Goal: Task Accomplishment & Management: Manage account settings

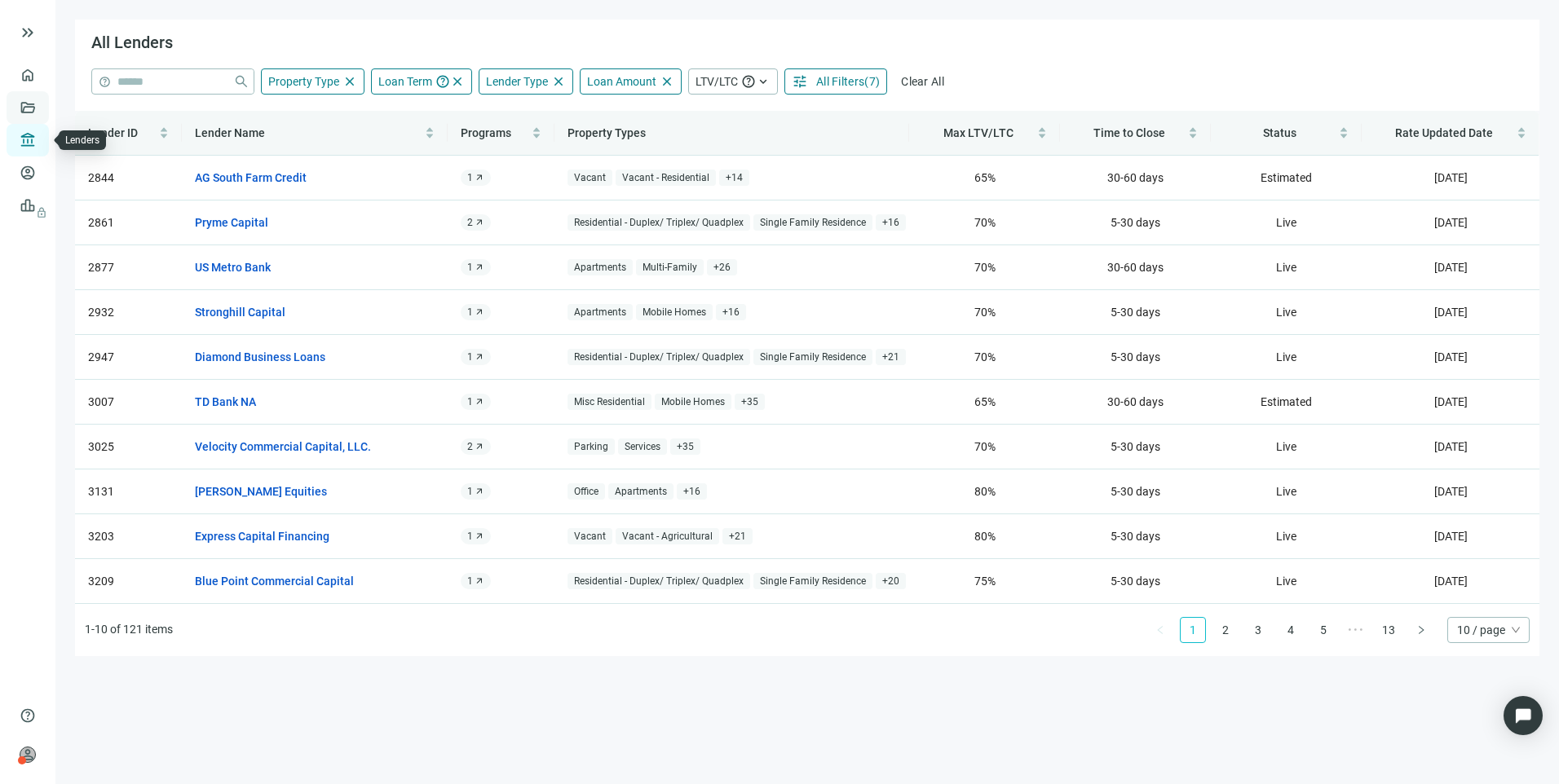
click at [41, 101] on link "Deals" at bounding box center [56, 107] width 30 height 13
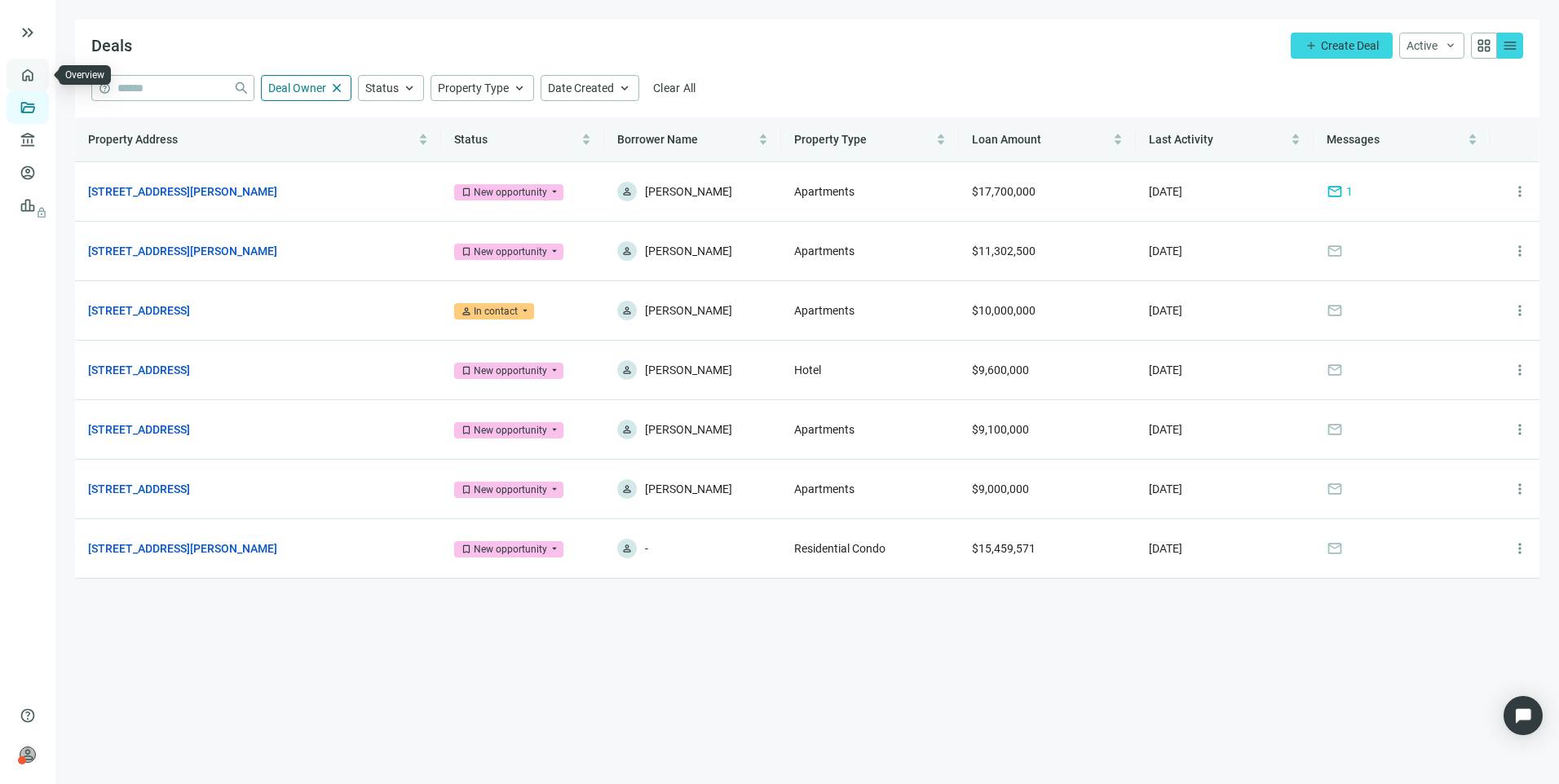
click at [41, 70] on link "Overview" at bounding box center [65, 75] width 48 height 13
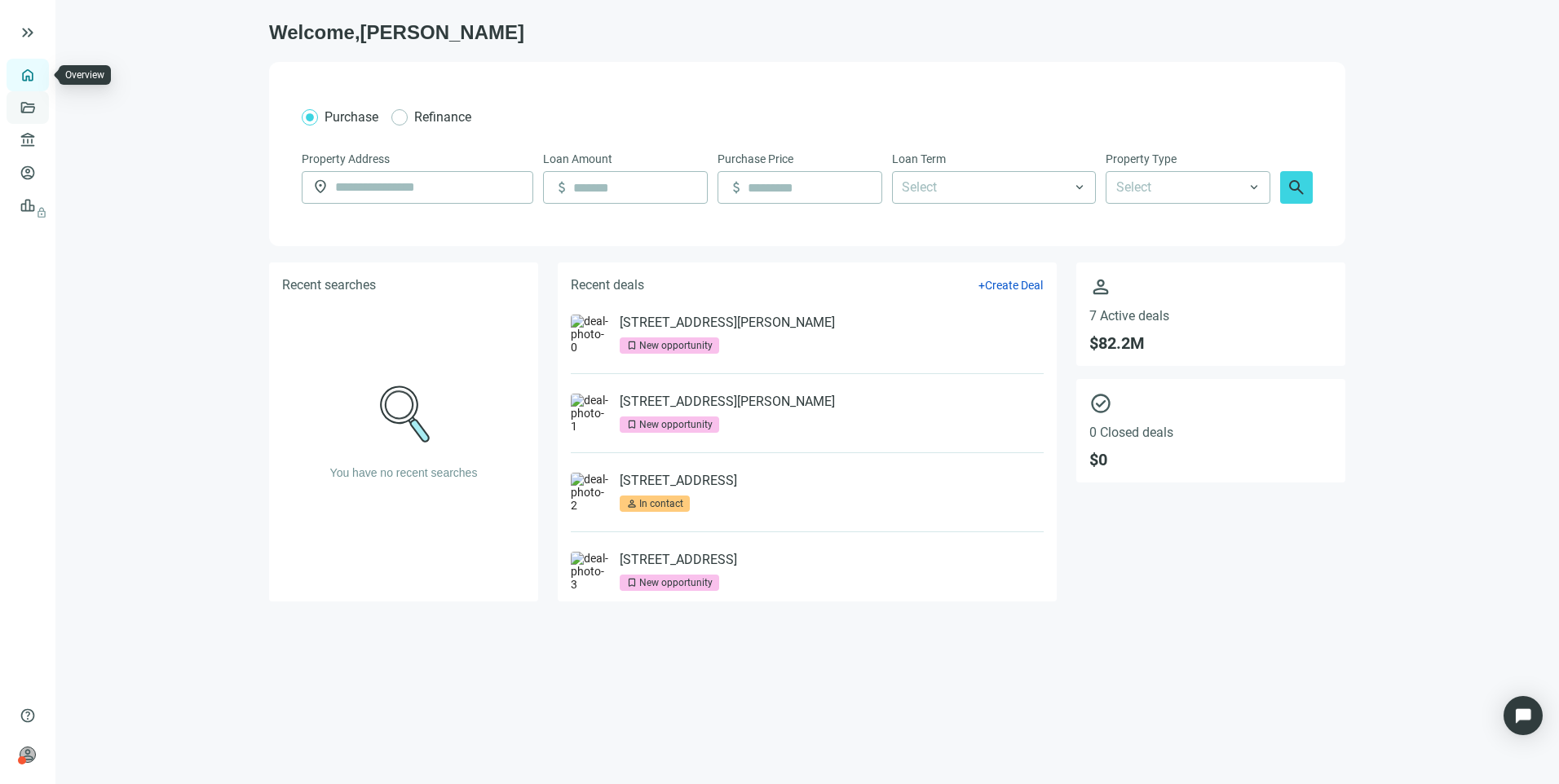
click at [41, 107] on link "Deals" at bounding box center [56, 107] width 30 height 13
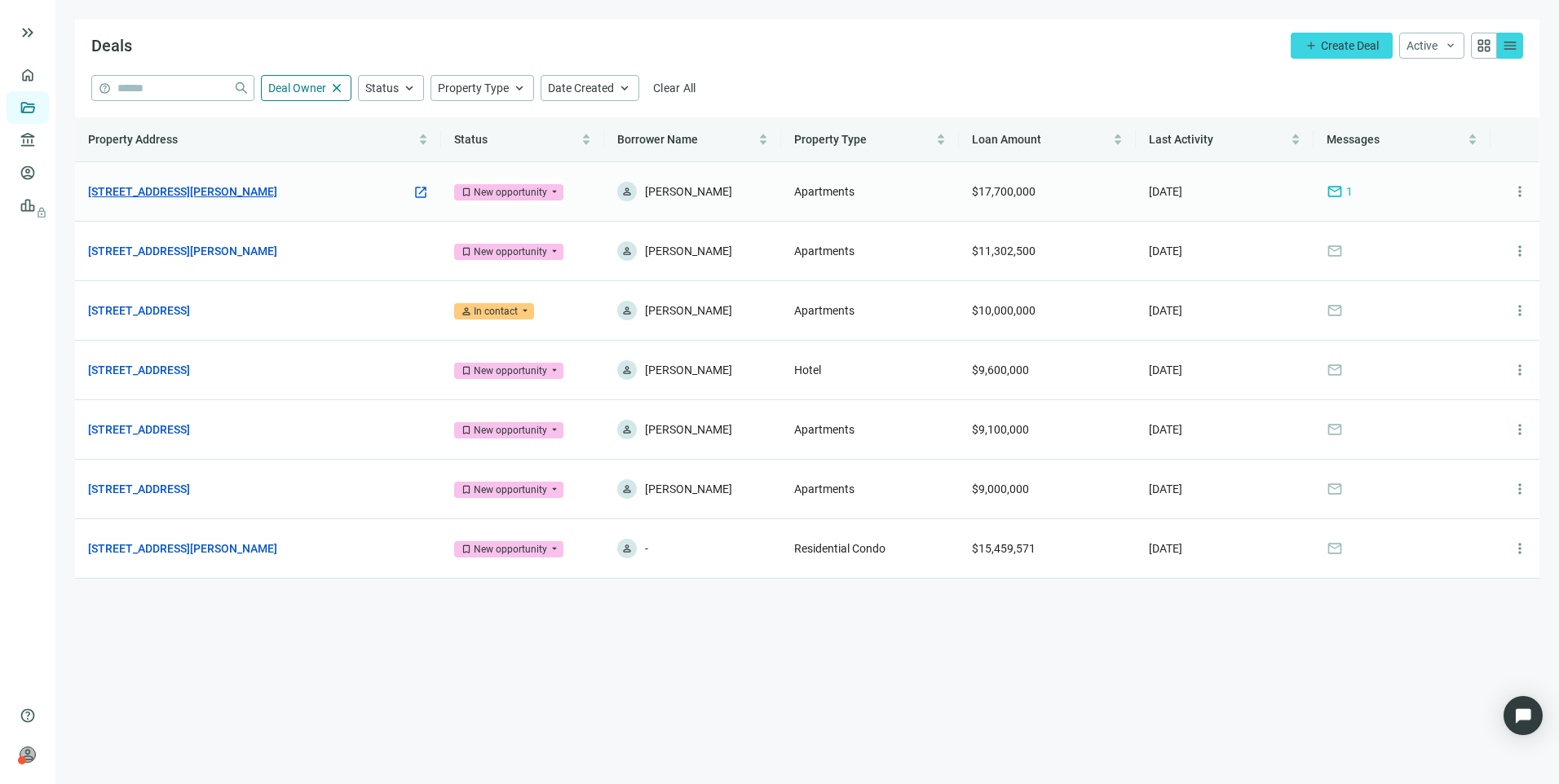
click at [222, 185] on link "1840 W Main St, Robinson, IL 62454" at bounding box center [182, 192] width 190 height 18
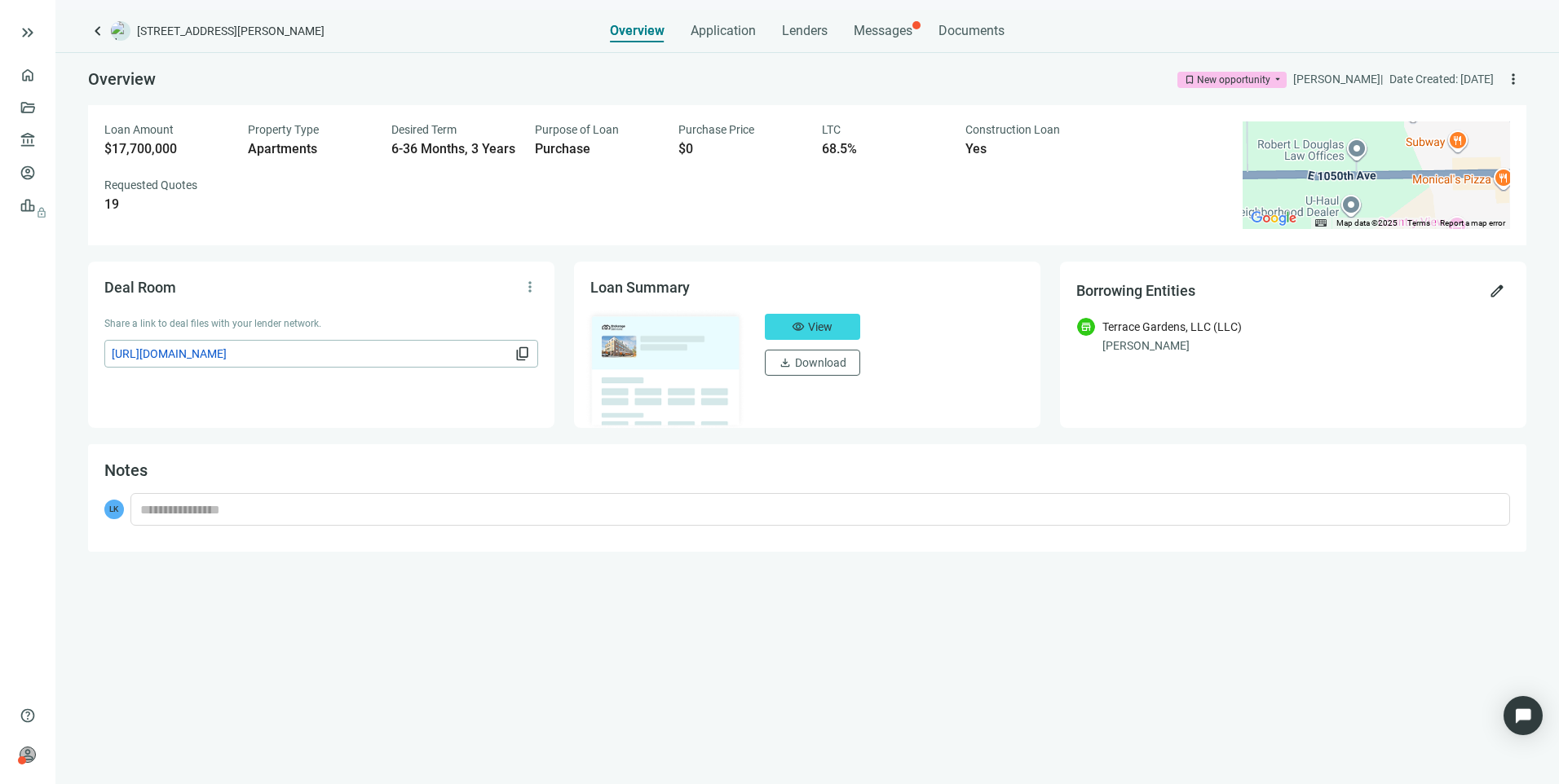
click at [915, 37] on div "Overview Application Lenders Messages Documents" at bounding box center [807, 26] width 395 height 33
click at [898, 34] on span "Messages" at bounding box center [883, 30] width 59 height 16
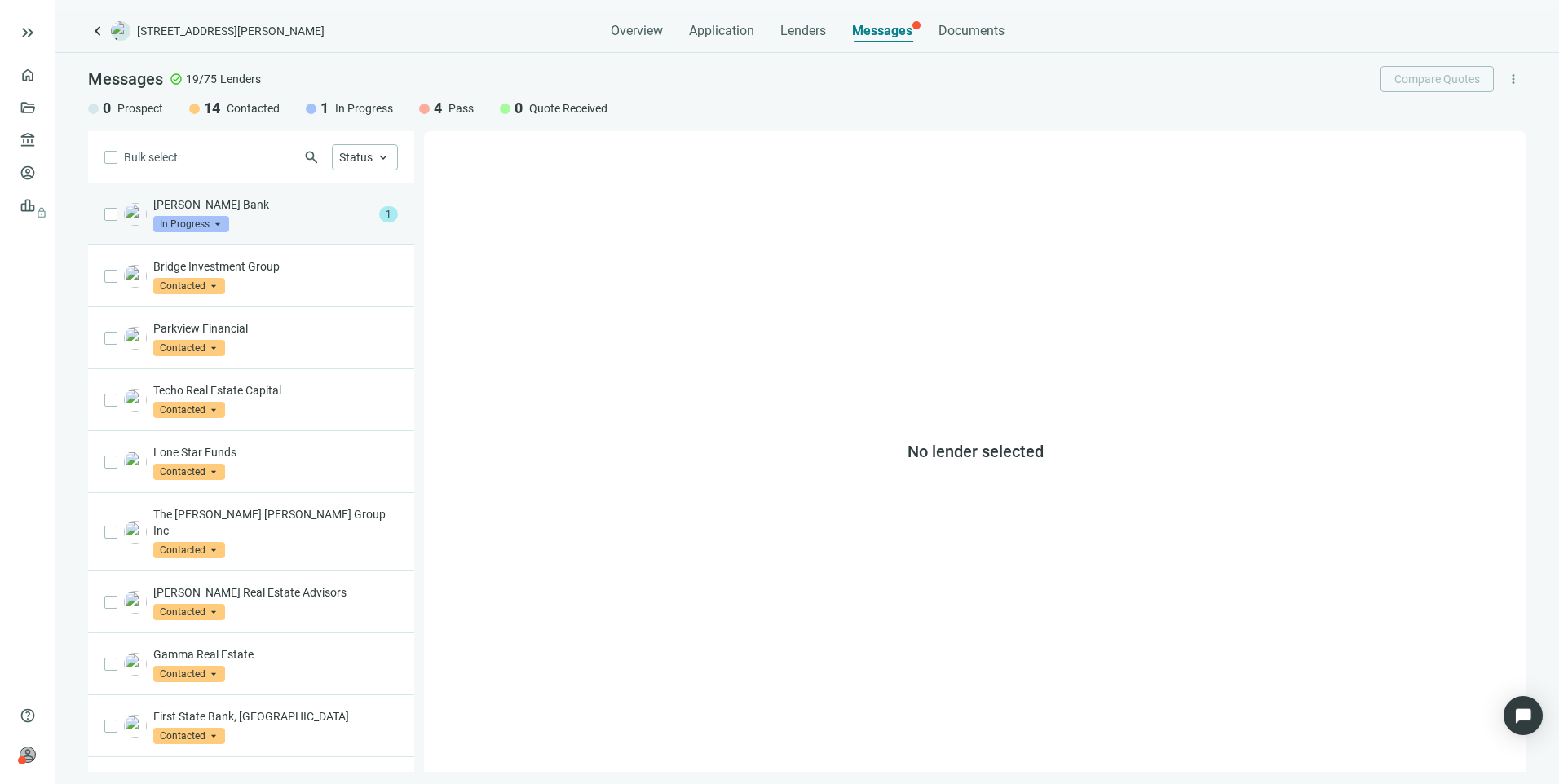
click at [226, 216] on span "In Progress" at bounding box center [191, 224] width 75 height 16
click at [278, 217] on div "Stearn's Bank In Progress arrow_drop_down contacted in_progress quote_received …" at bounding box center [263, 214] width 219 height 36
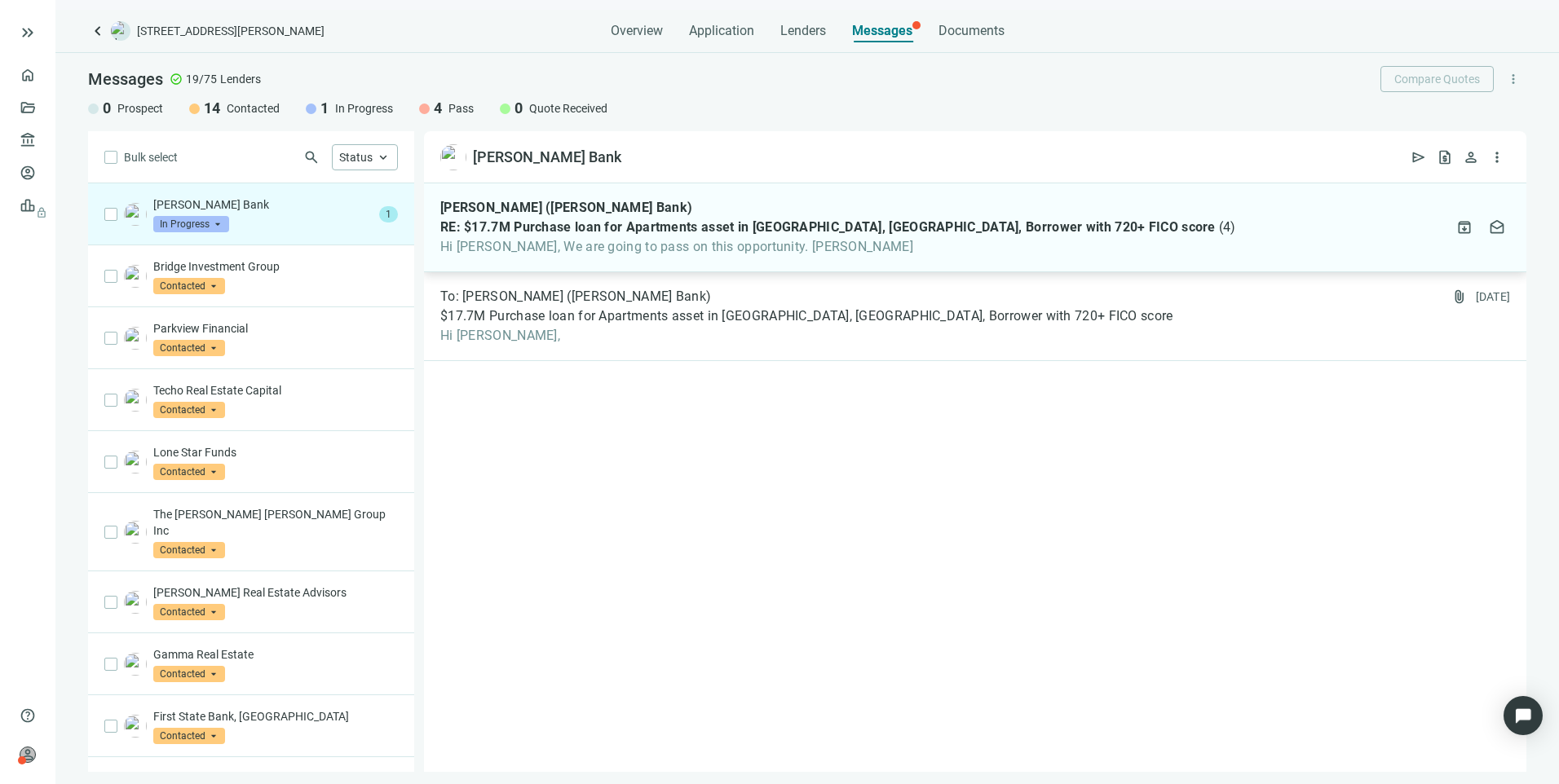
click at [790, 249] on span "Hi Larry, We are going to pass on this opportunity. Margee" at bounding box center [839, 247] width 796 height 16
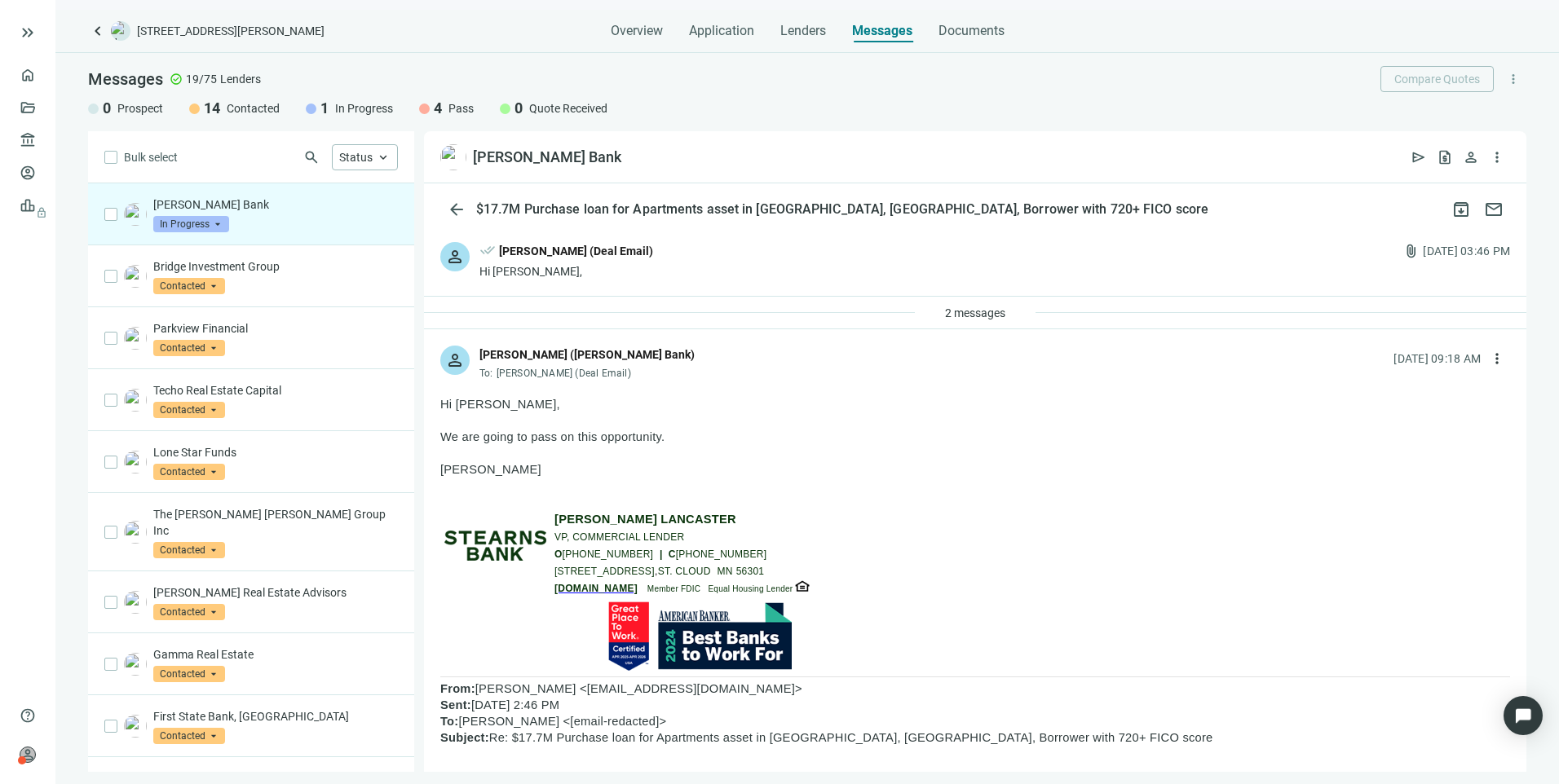
click at [199, 221] on span "In Progress" at bounding box center [191, 224] width 75 height 16
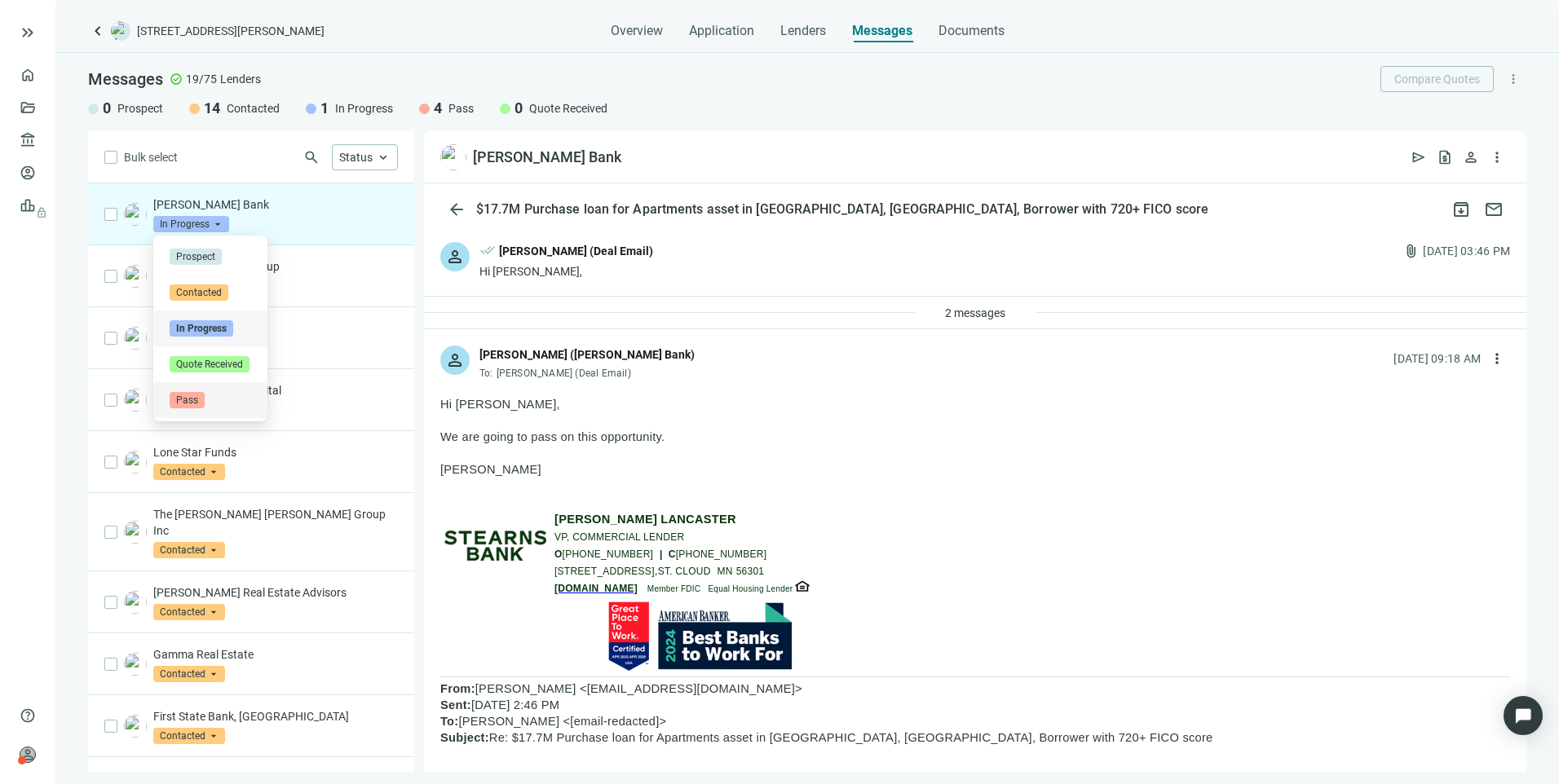
click at [189, 402] on span "Pass" at bounding box center [187, 400] width 35 height 16
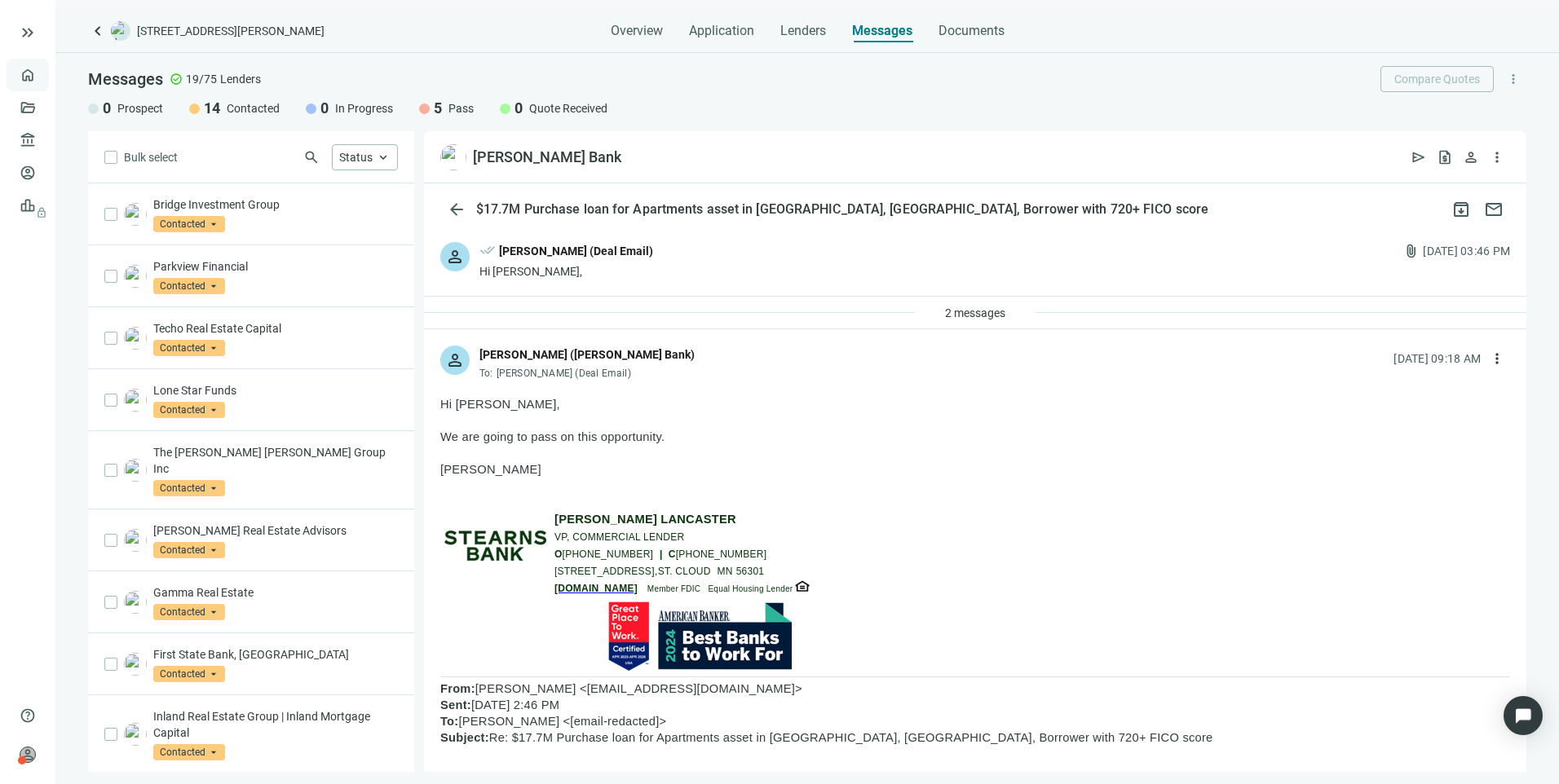
click at [41, 68] on link "Overview" at bounding box center [65, 75] width 48 height 13
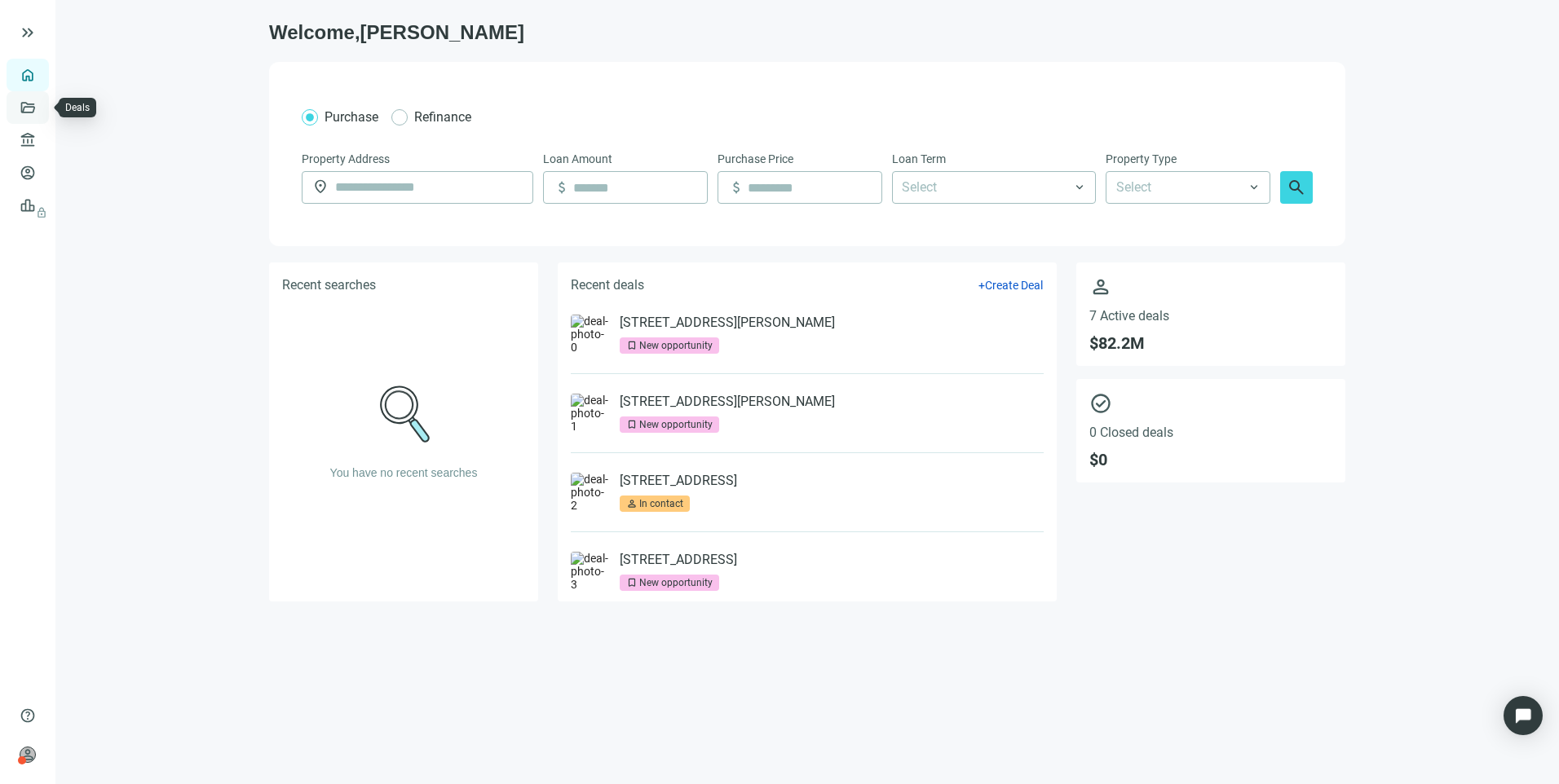
click at [41, 107] on link "Deals" at bounding box center [56, 107] width 30 height 13
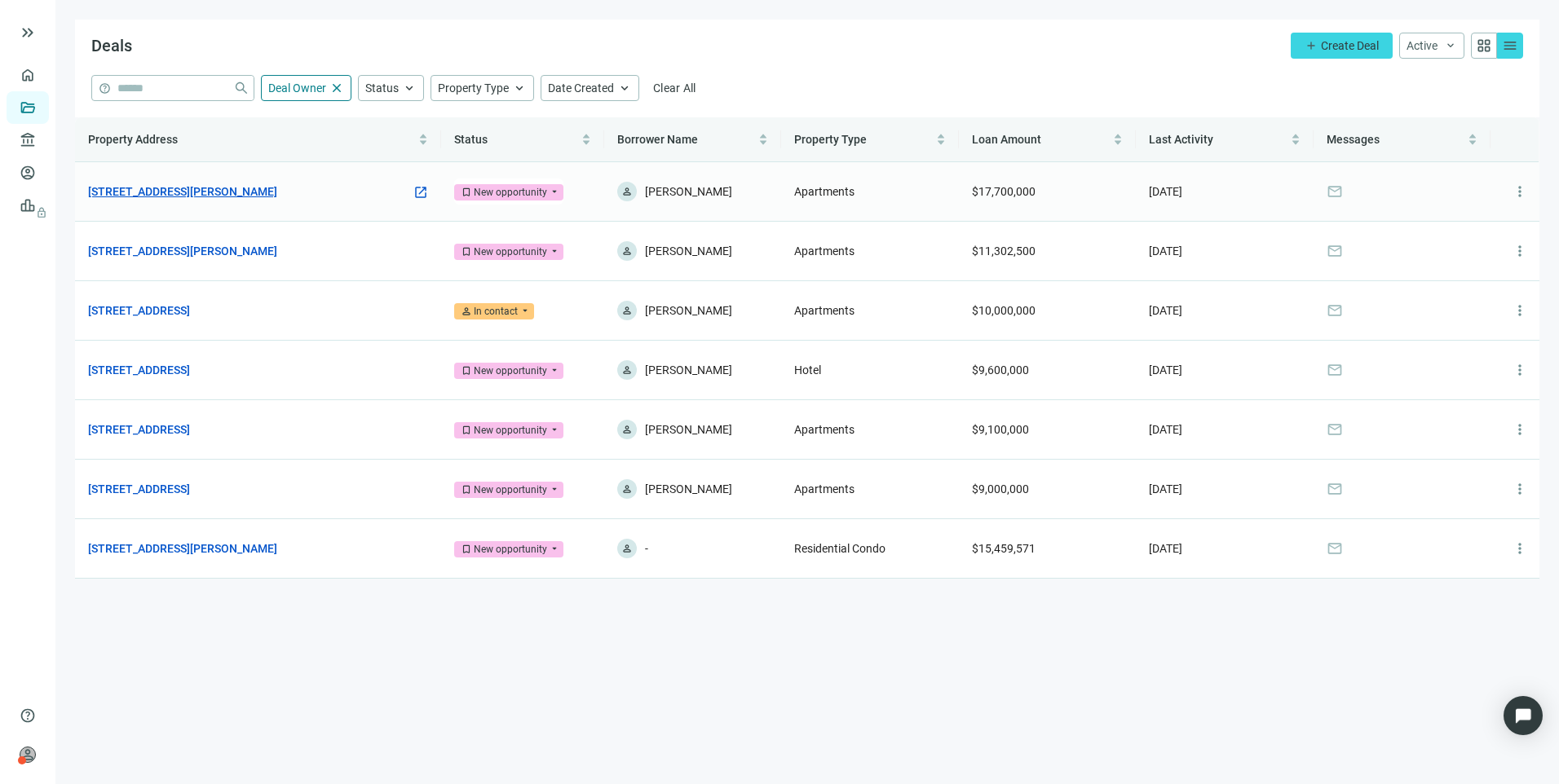
click at [238, 195] on link "1840 W Main St, Robinson, IL 62454" at bounding box center [182, 192] width 190 height 18
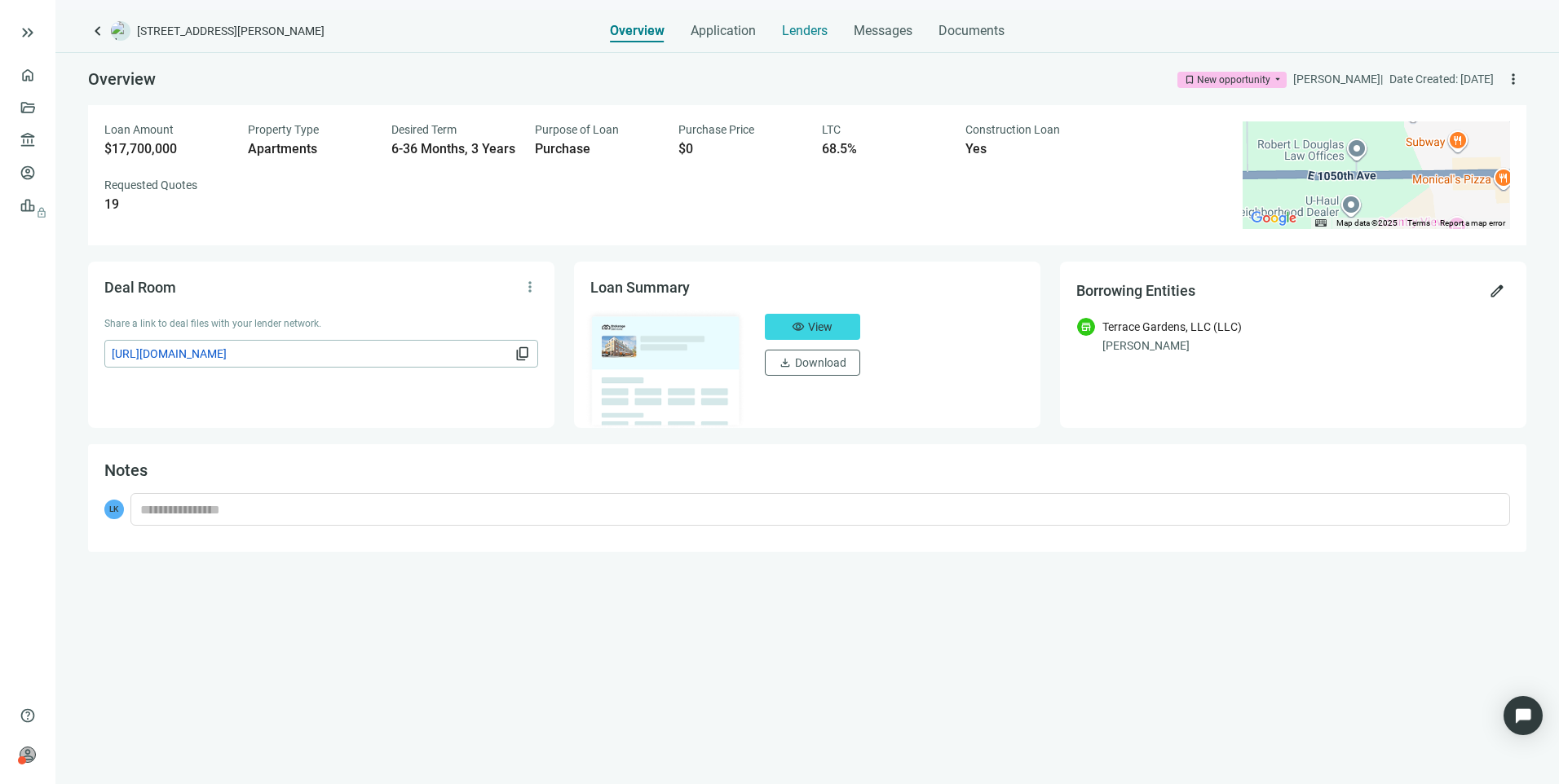
click at [790, 32] on span "Lenders" at bounding box center [805, 31] width 46 height 16
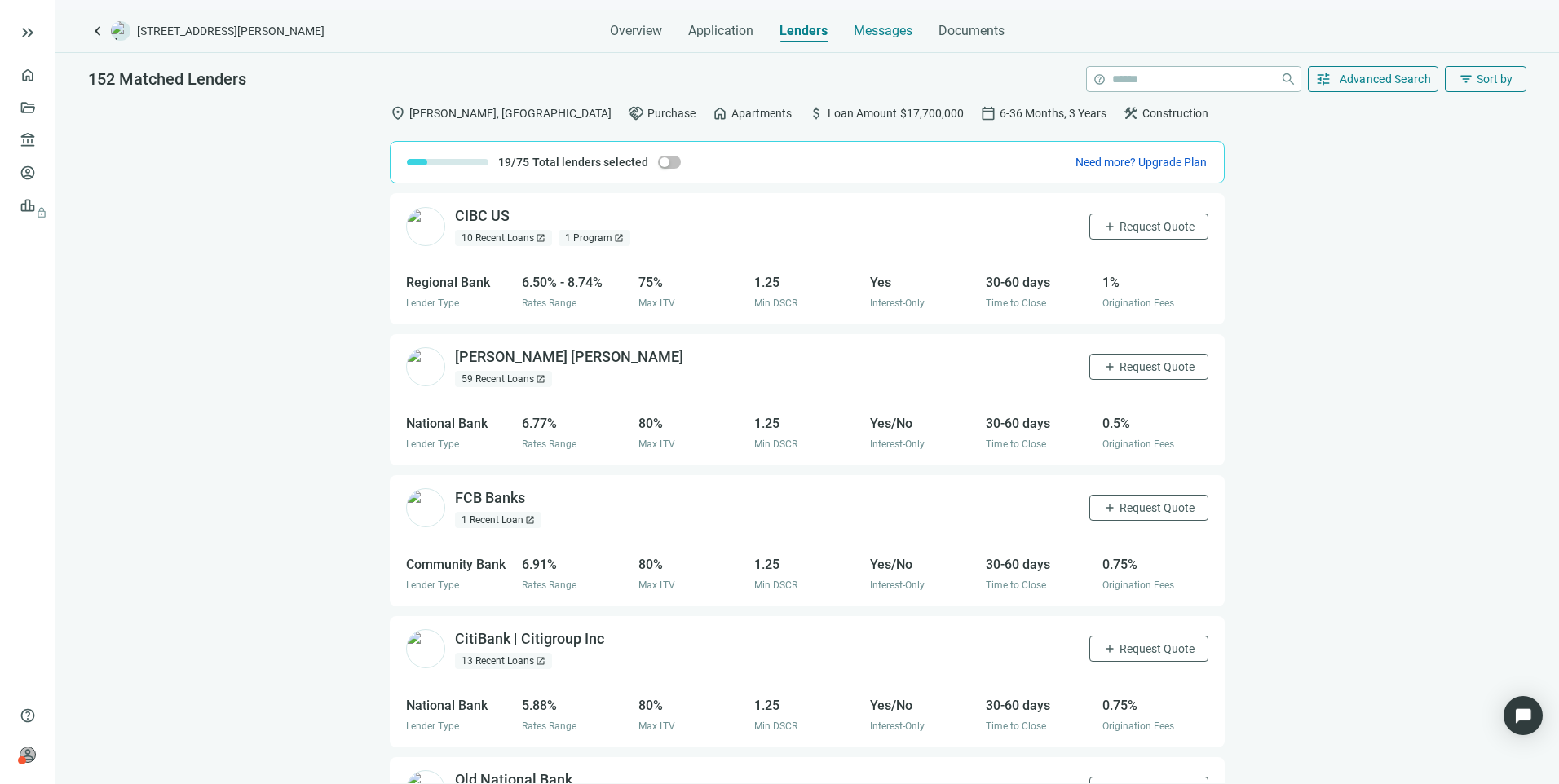
click at [862, 38] on span "Messages" at bounding box center [883, 30] width 59 height 16
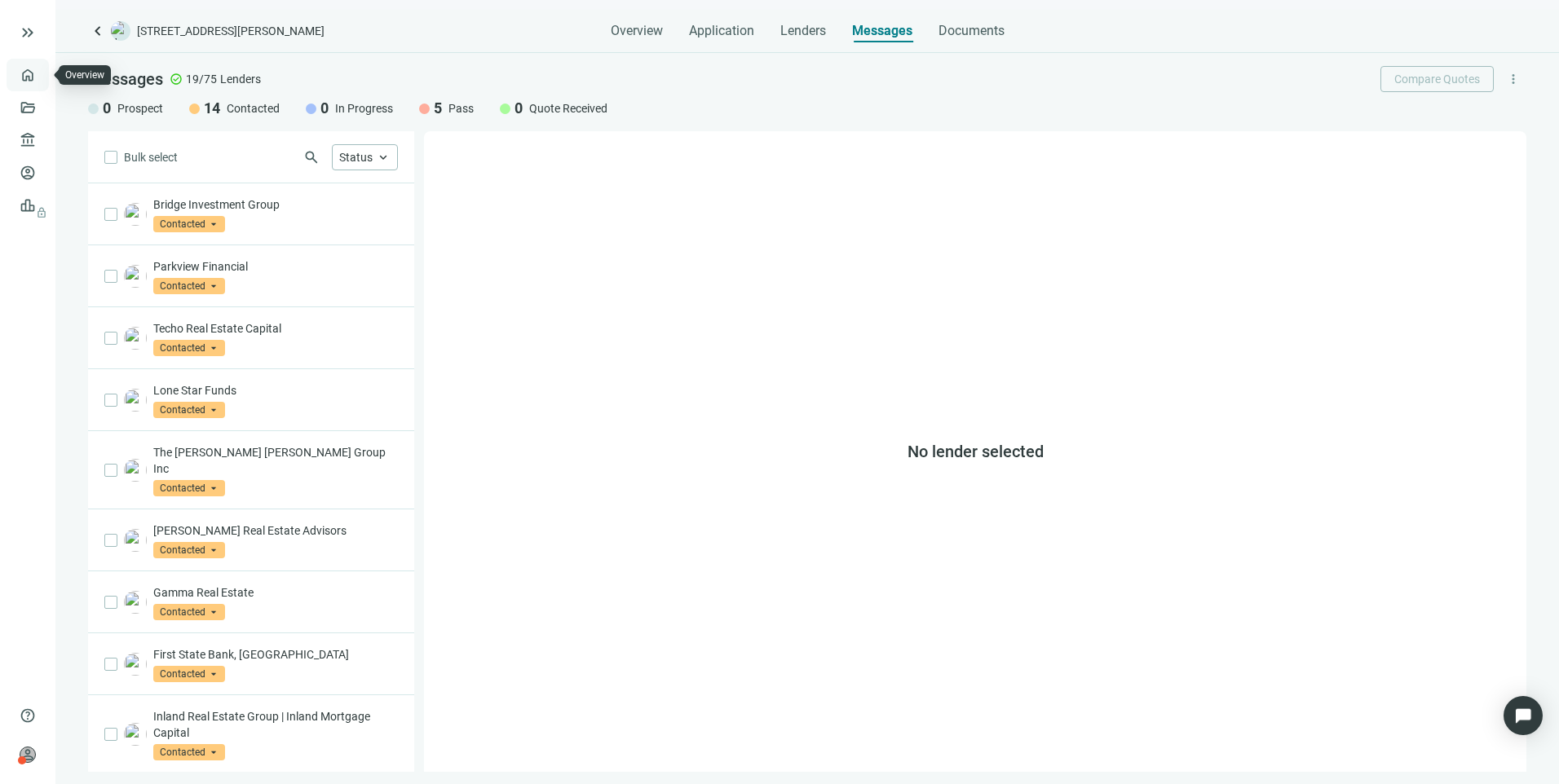
click at [41, 79] on link "Overview" at bounding box center [65, 75] width 48 height 13
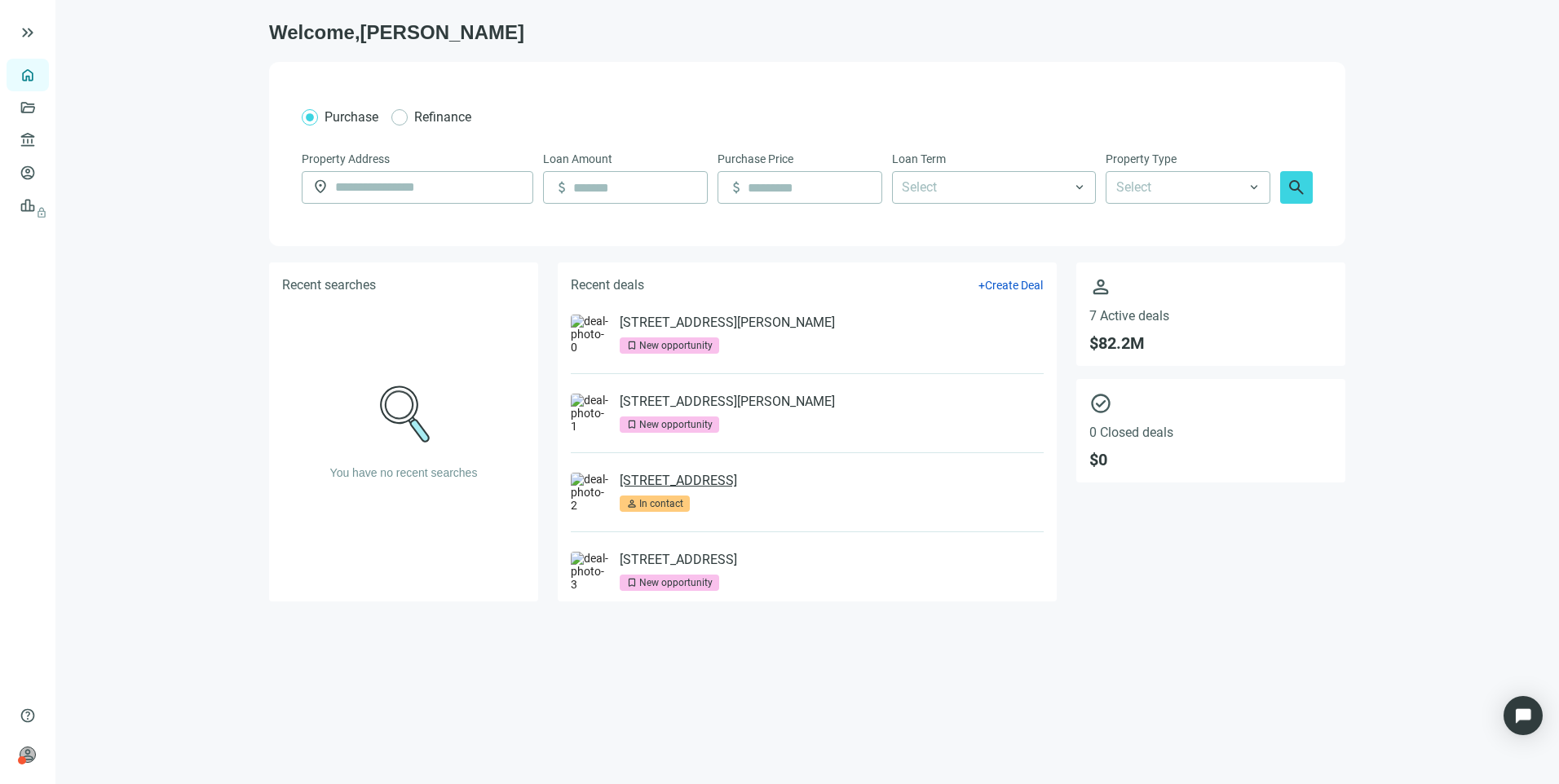
click at [718, 481] on link "600 Dusan Blvd, Murfreesboro, TN 37129" at bounding box center [678, 481] width 117 height 16
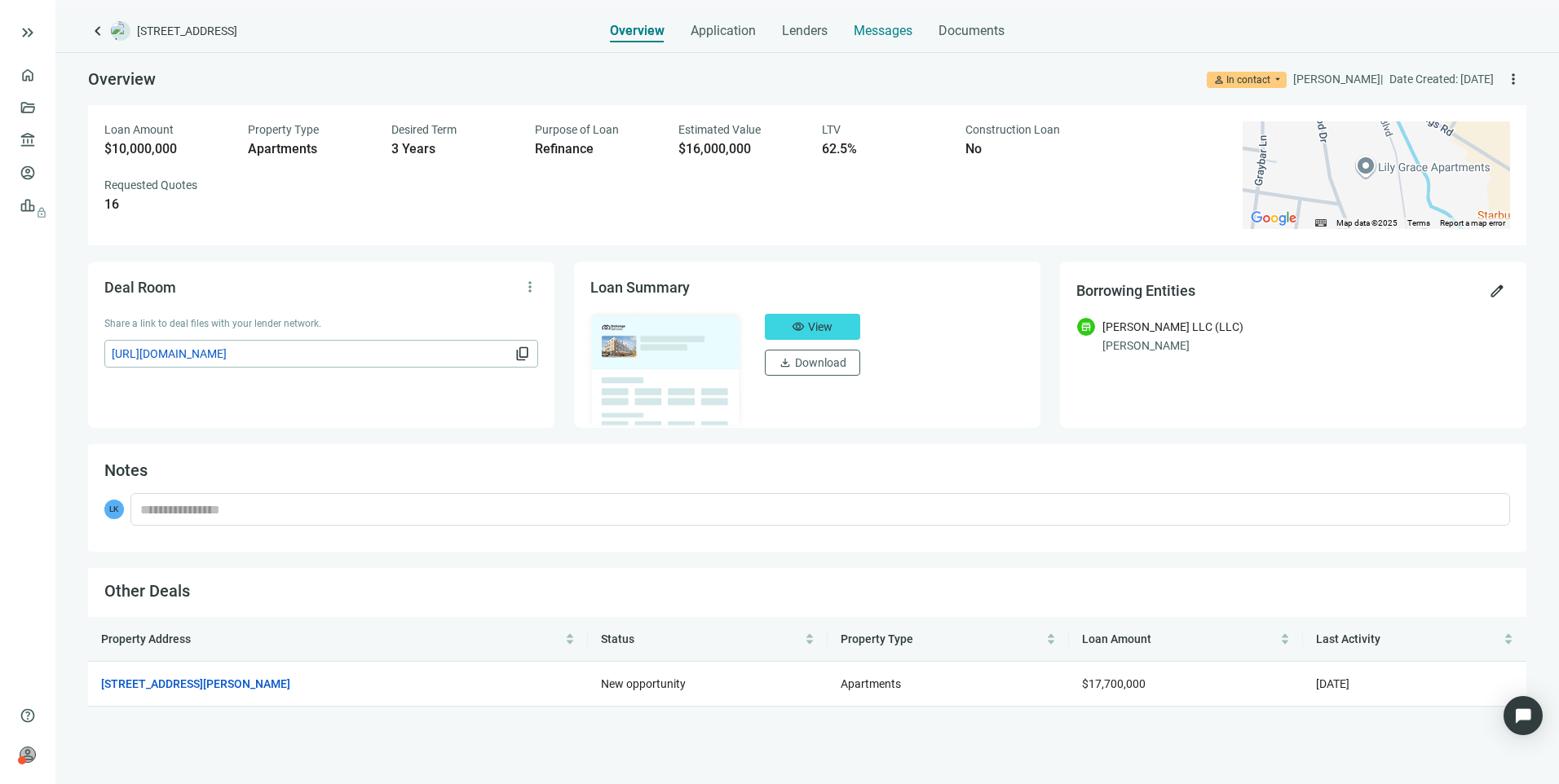
click at [886, 35] on span "Messages" at bounding box center [883, 30] width 59 height 16
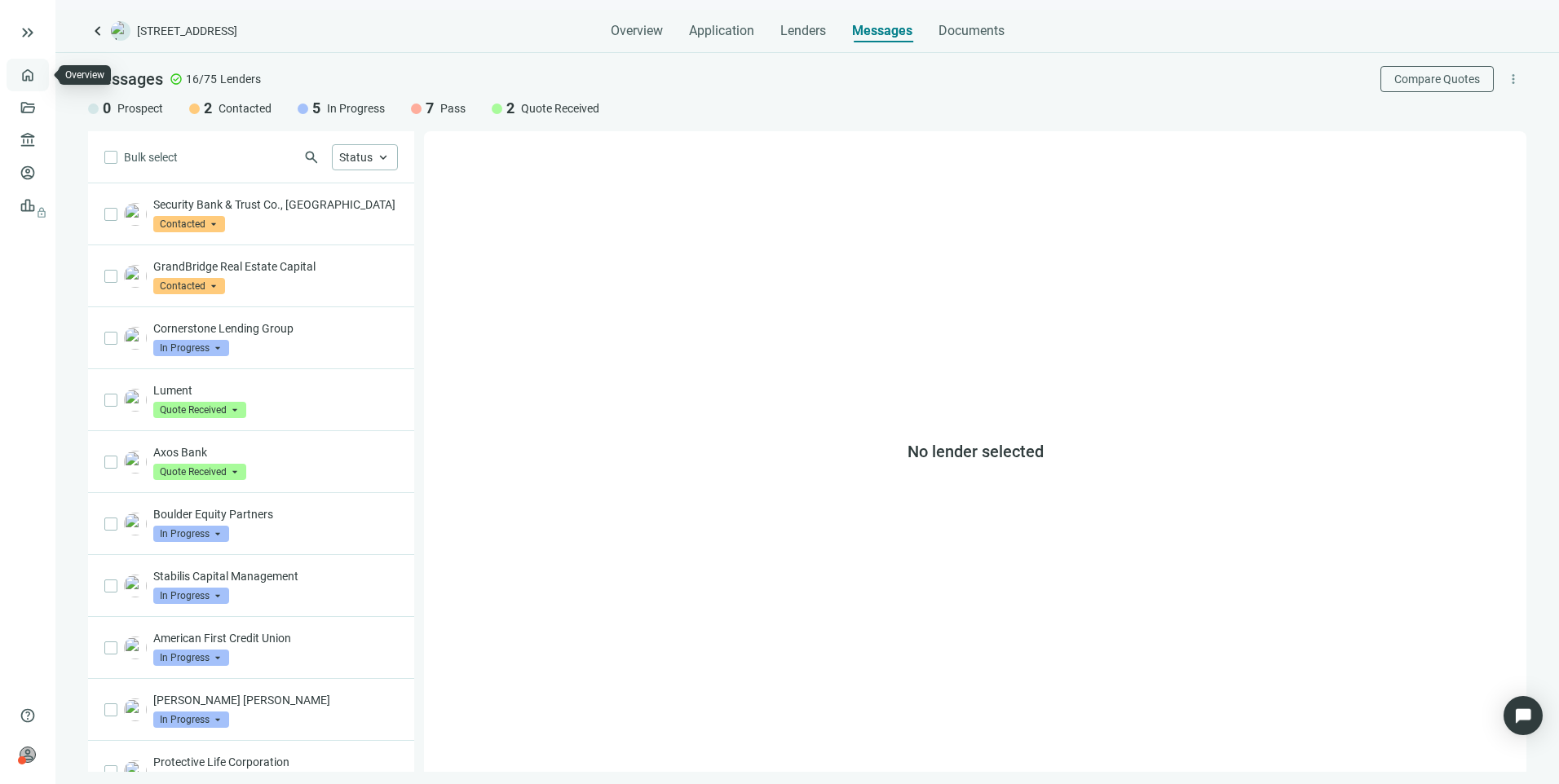
click at [41, 81] on link "Overview" at bounding box center [65, 75] width 48 height 13
